Goal: Task Accomplishment & Management: Manage account settings

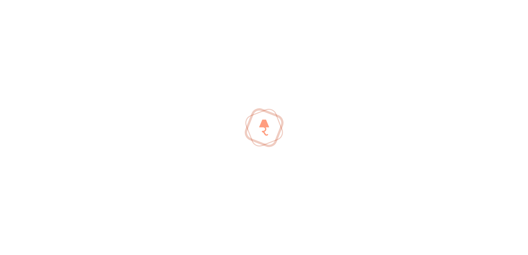
type input "palladium grey"
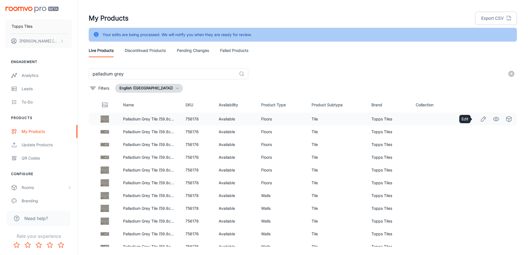
drag, startPoint x: 475, startPoint y: 122, endPoint x: 481, endPoint y: 119, distance: 5.9
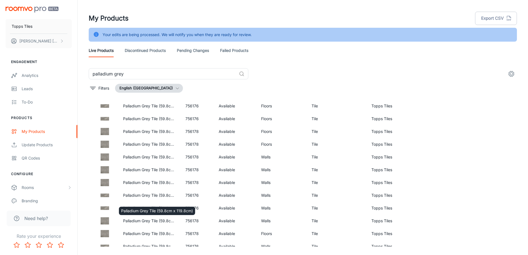
scroll to position [45, 0]
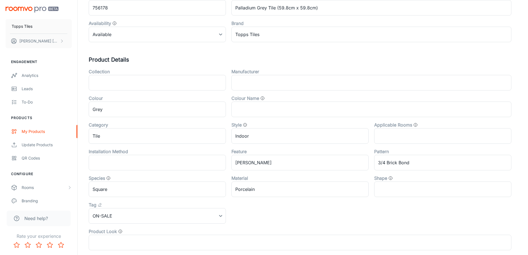
scroll to position [139, 0]
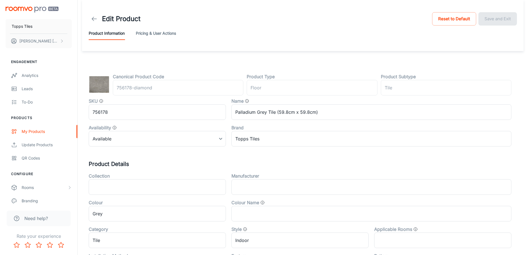
scroll to position [183, 0]
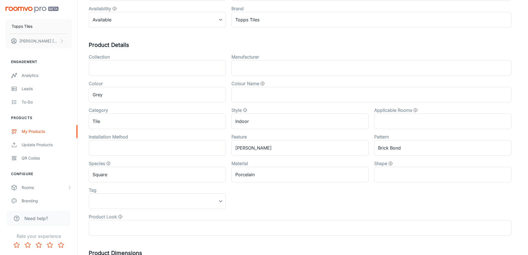
scroll to position [183, 0]
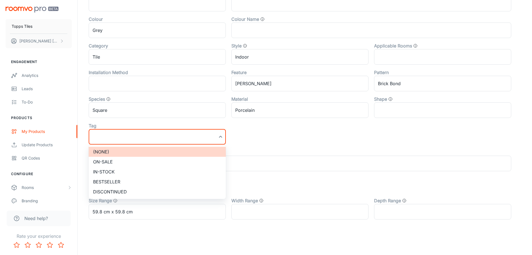
click at [145, 159] on li "On-sale" at bounding box center [157, 162] width 137 height 10
type input "On-sale"
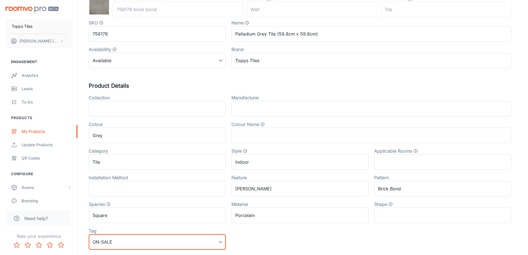
scroll to position [0, 0]
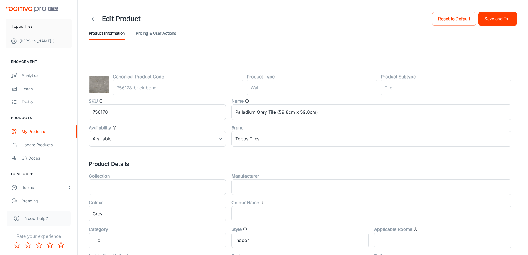
click at [495, 20] on button "Save and Exit" at bounding box center [497, 18] width 39 height 13
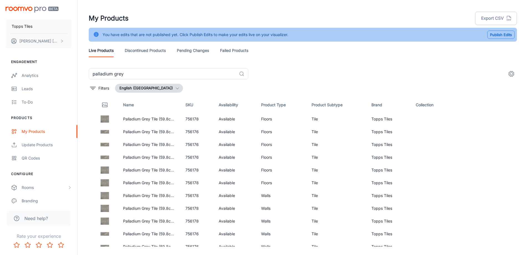
click at [504, 34] on button "Publish Edits" at bounding box center [500, 34] width 27 height 8
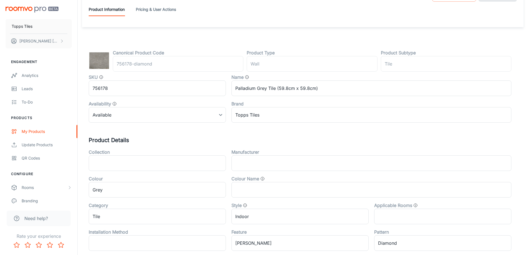
scroll to position [183, 0]
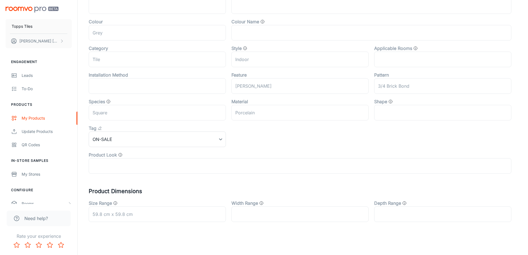
scroll to position [183, 0]
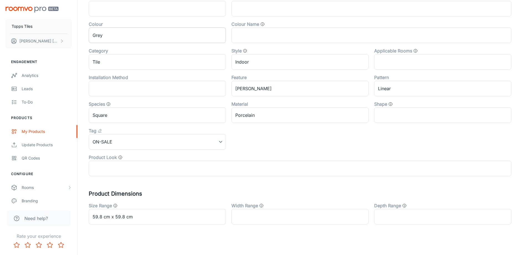
scroll to position [183, 0]
